Goal: Information Seeking & Learning: Learn about a topic

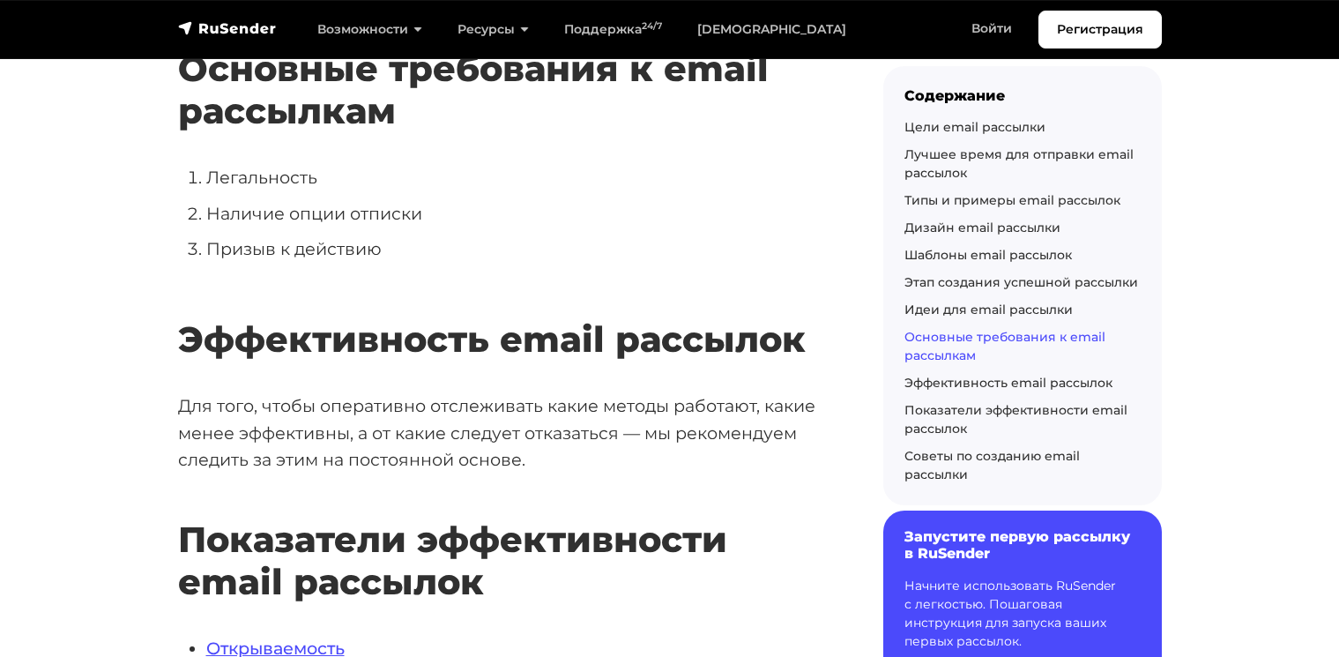
scroll to position [9985, 0]
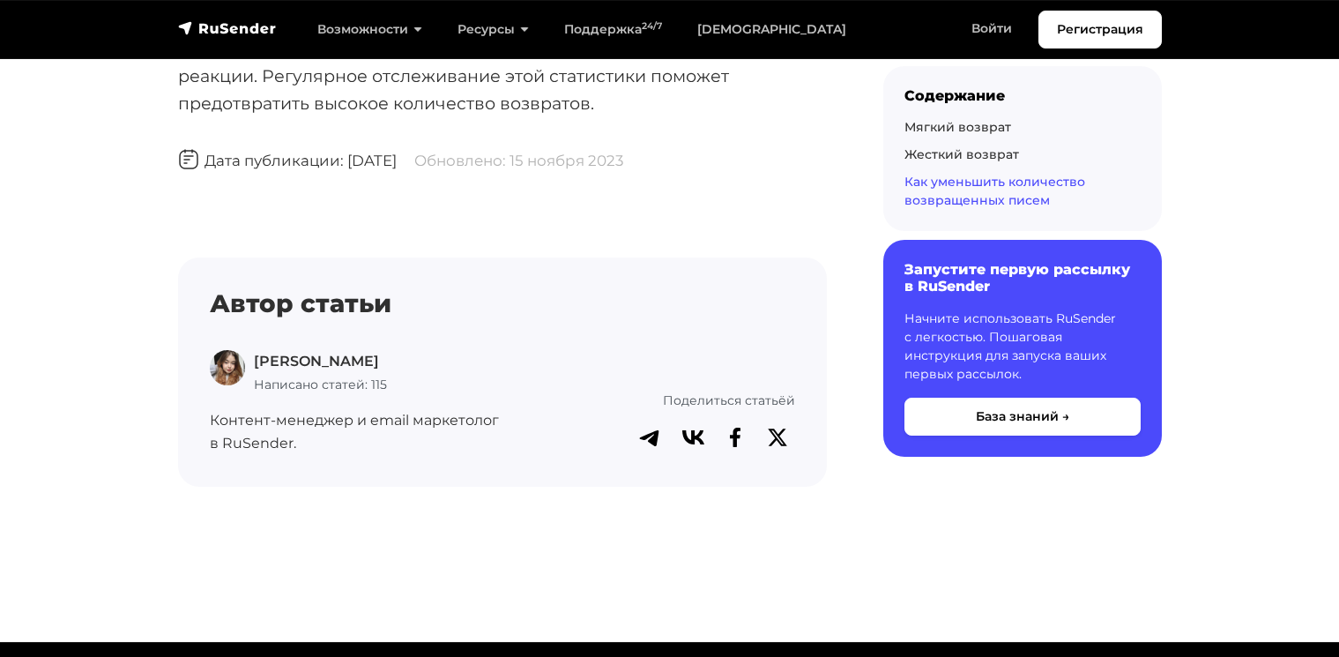
scroll to position [2364, 0]
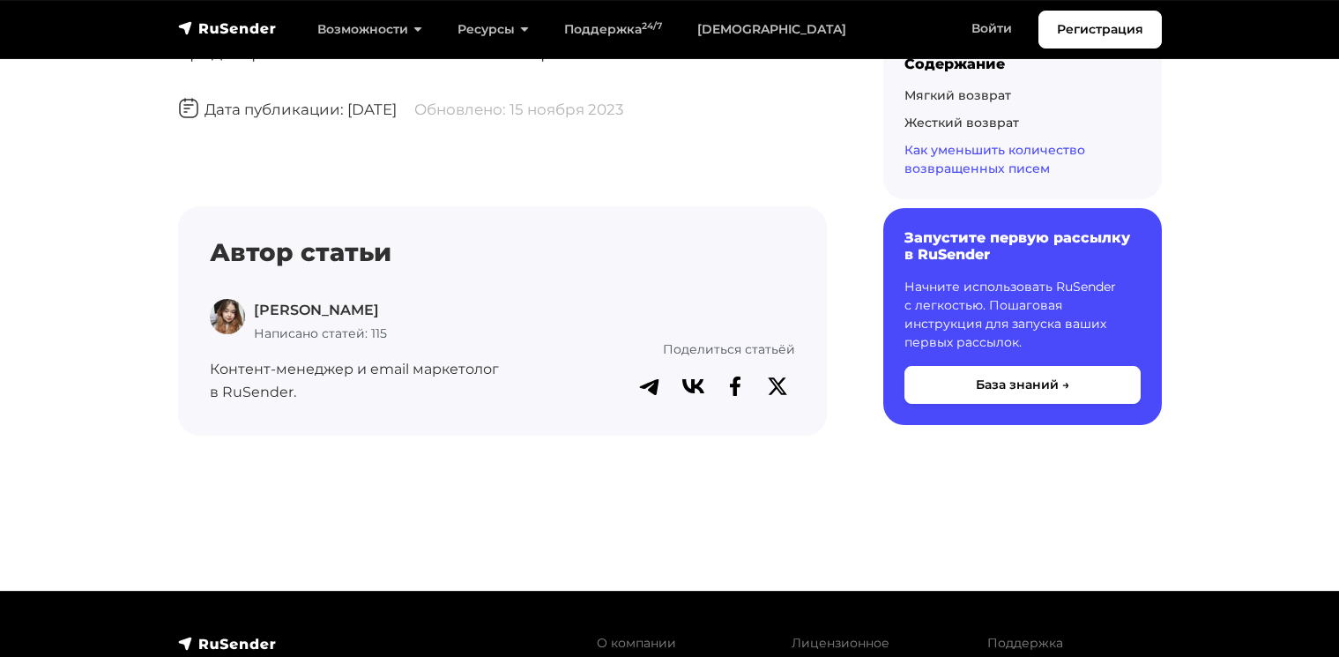
click at [194, 635] on img at bounding box center [227, 644] width 99 height 18
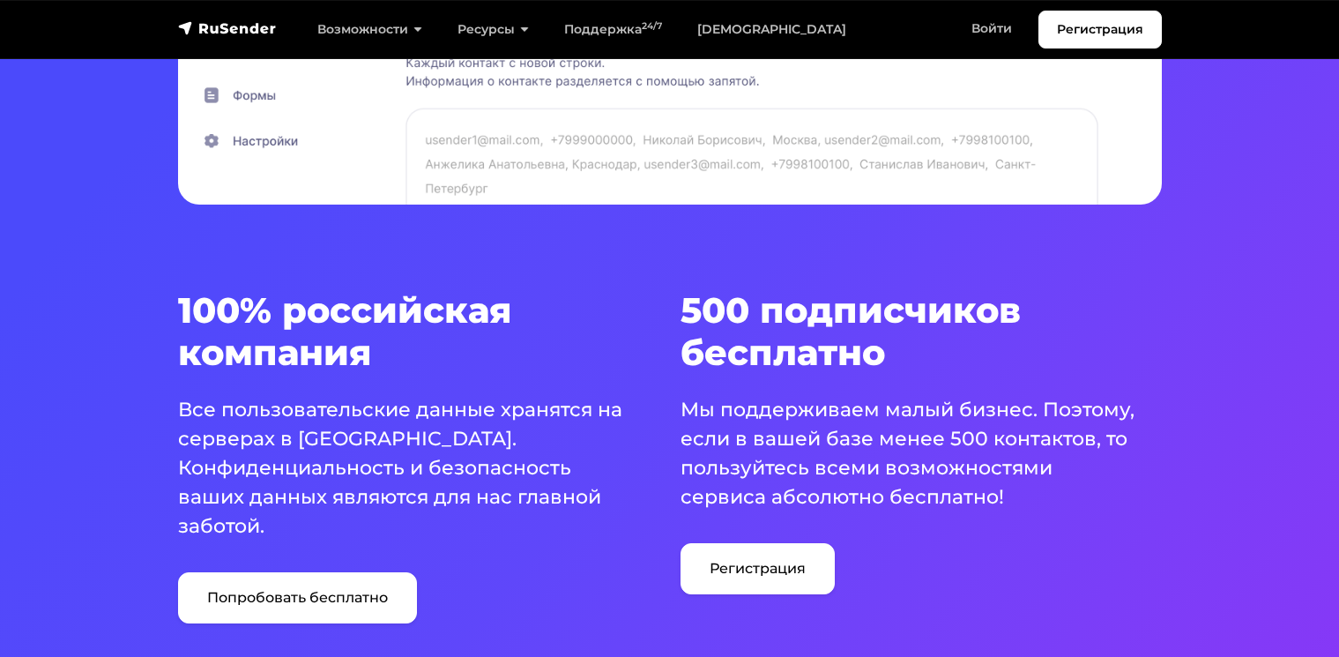
scroll to position [931, 0]
